Goal: Task Accomplishment & Management: Manage account settings

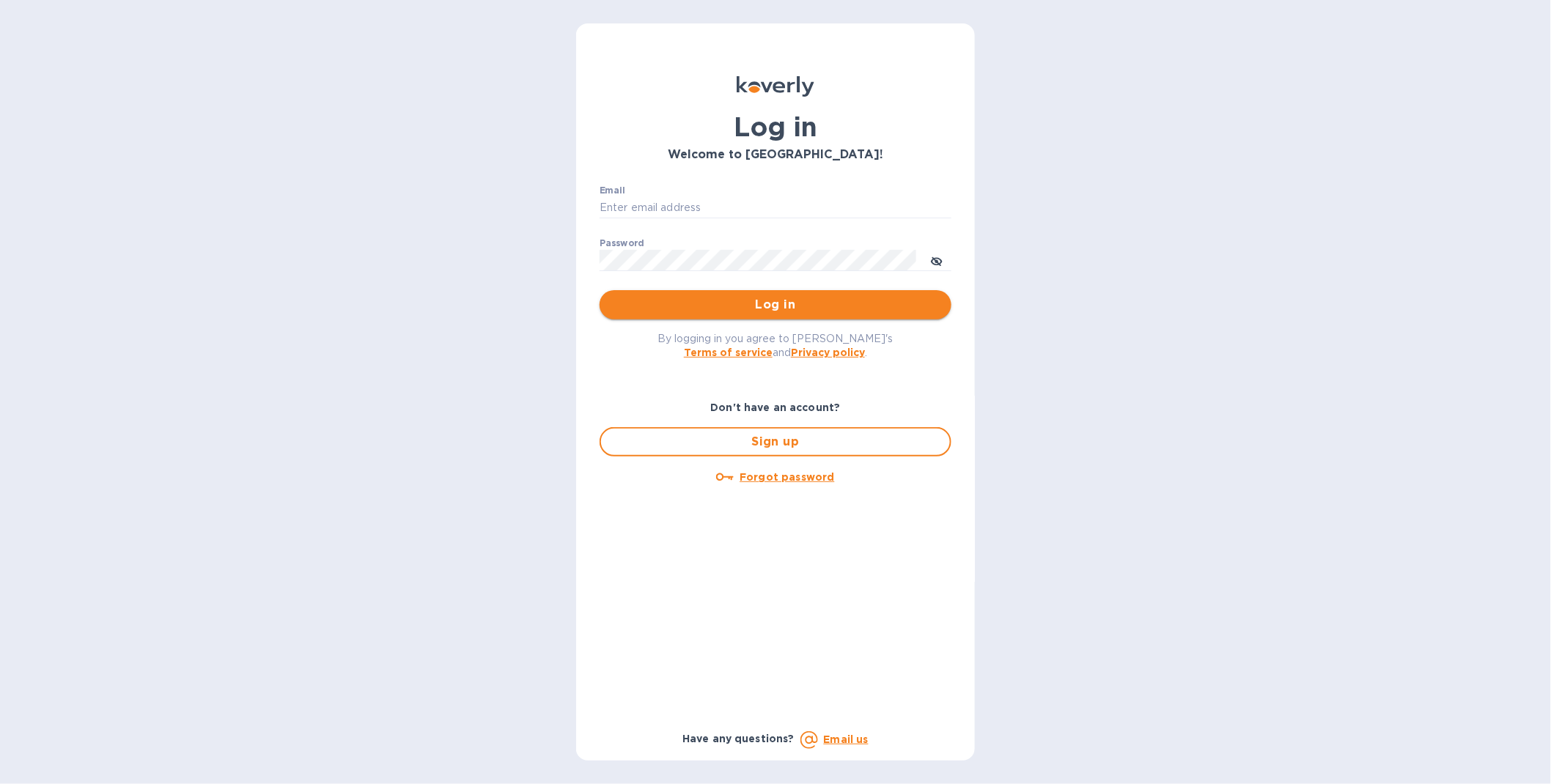
type input "[EMAIL_ADDRESS][DOMAIN_NAME]"
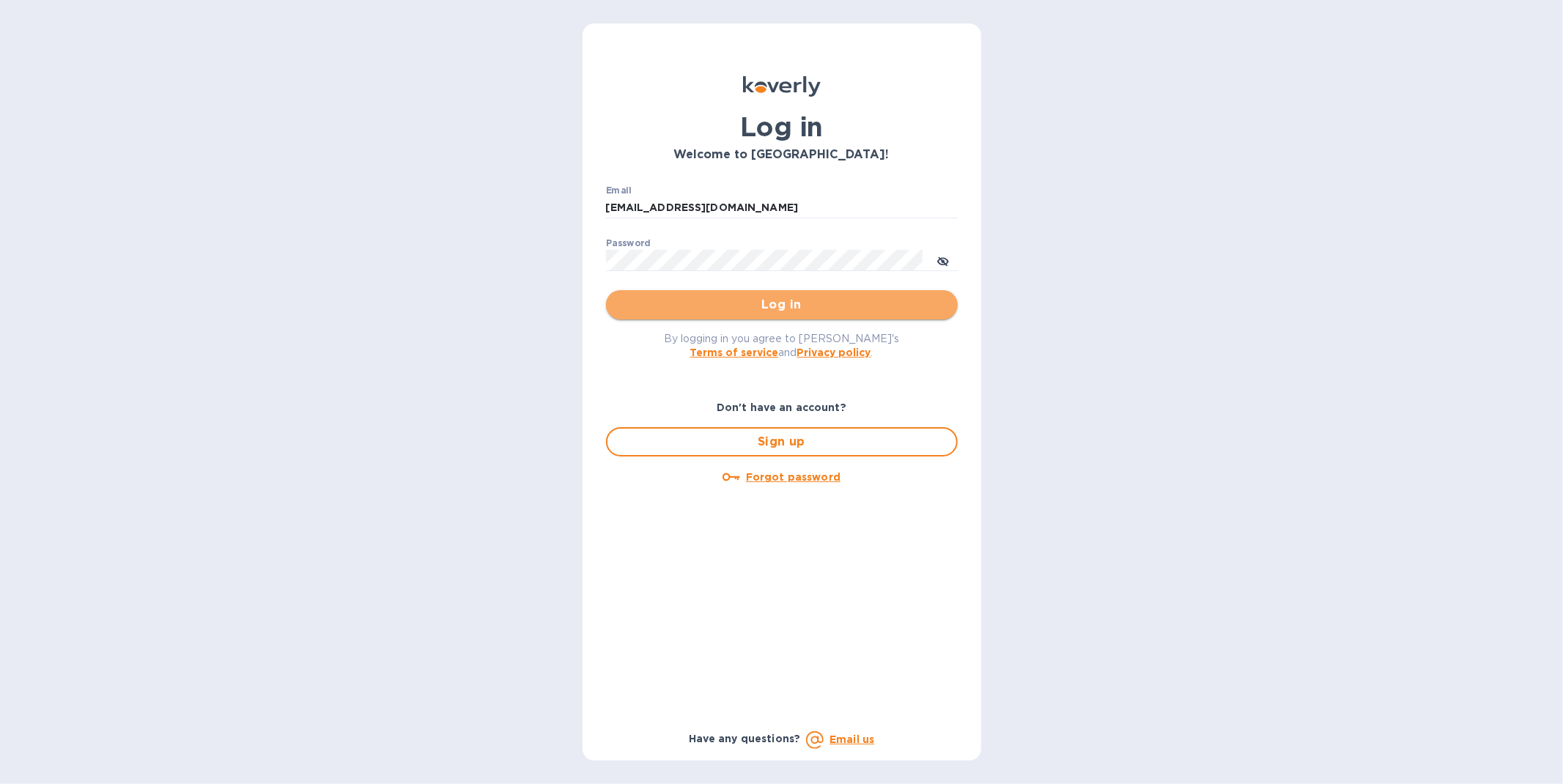
click at [770, 304] on span "Log in" at bounding box center [782, 305] width 328 height 18
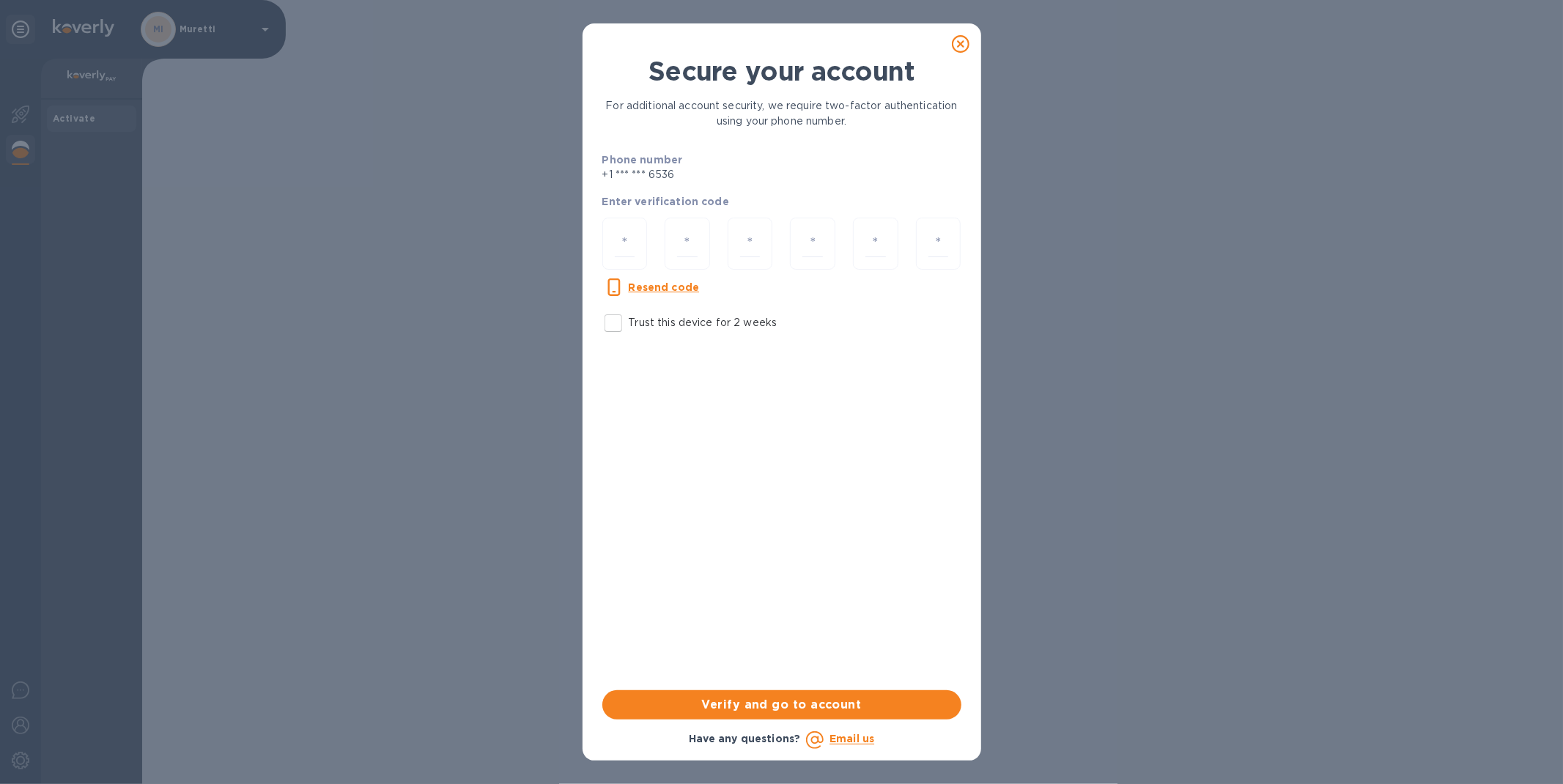
click at [616, 323] on input "Trust this device for 2 weeks" at bounding box center [613, 322] width 31 height 31
checkbox input "true"
click at [625, 250] on input "number" at bounding box center [624, 243] width 20 height 27
type input "4"
type input "6"
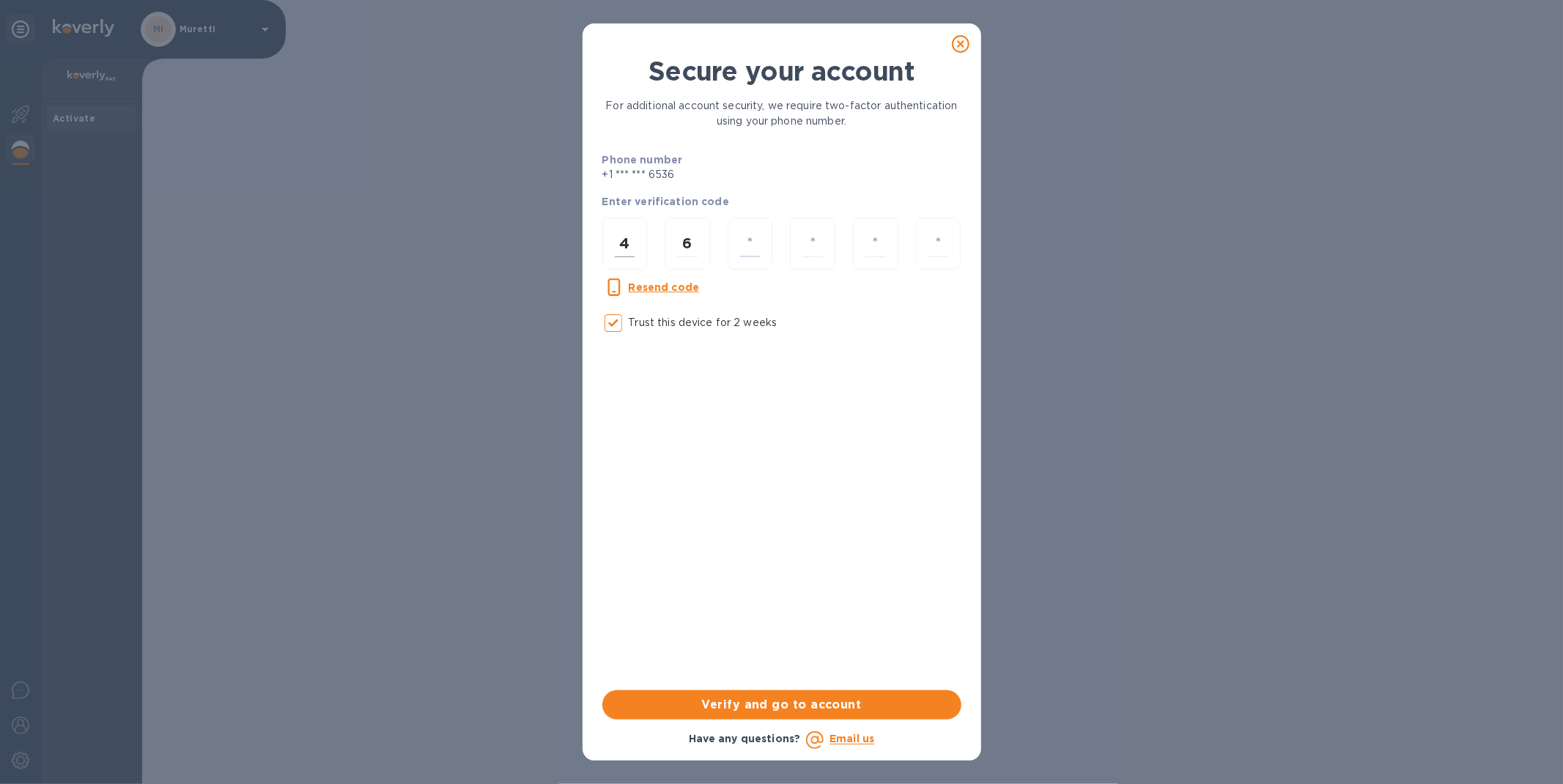
type input "6"
type input "9"
type input "6"
type input "9"
